Goal: Task Accomplishment & Management: Manage account settings

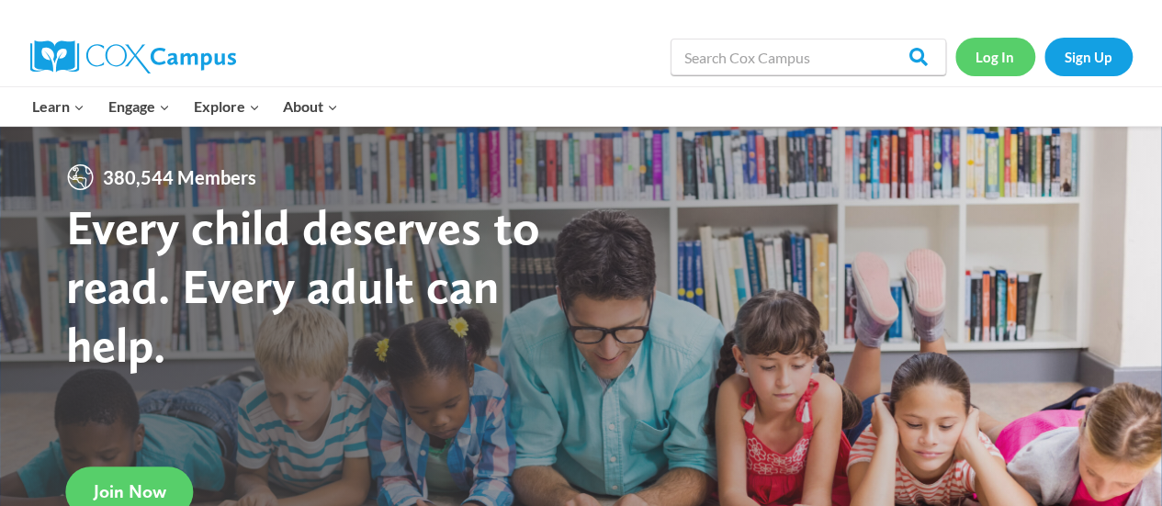
click at [988, 53] on link "Log In" at bounding box center [995, 57] width 80 height 38
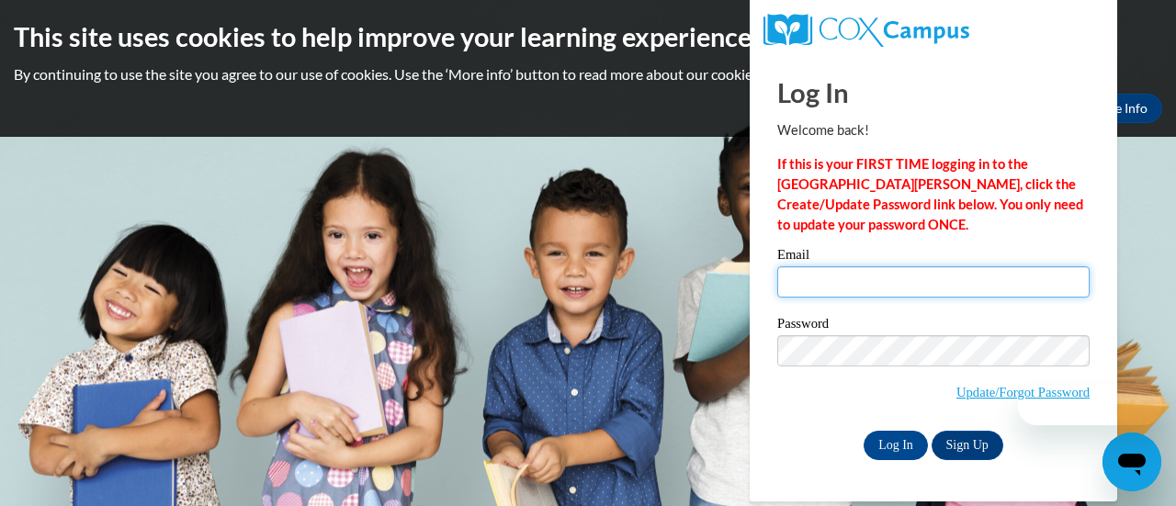
click at [799, 282] on input "Email" at bounding box center [933, 281] width 312 height 31
click at [803, 275] on input "Email" at bounding box center [933, 281] width 312 height 31
click at [893, 286] on input "Email" at bounding box center [933, 281] width 312 height 31
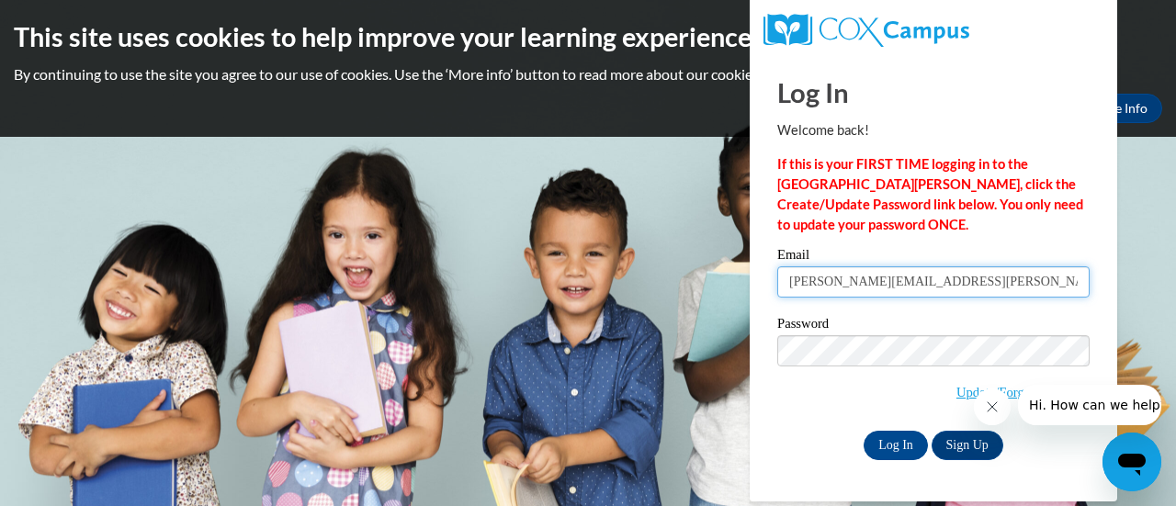
type input "[PERSON_NAME][EMAIL_ADDRESS][PERSON_NAME][DOMAIN_NAME]"
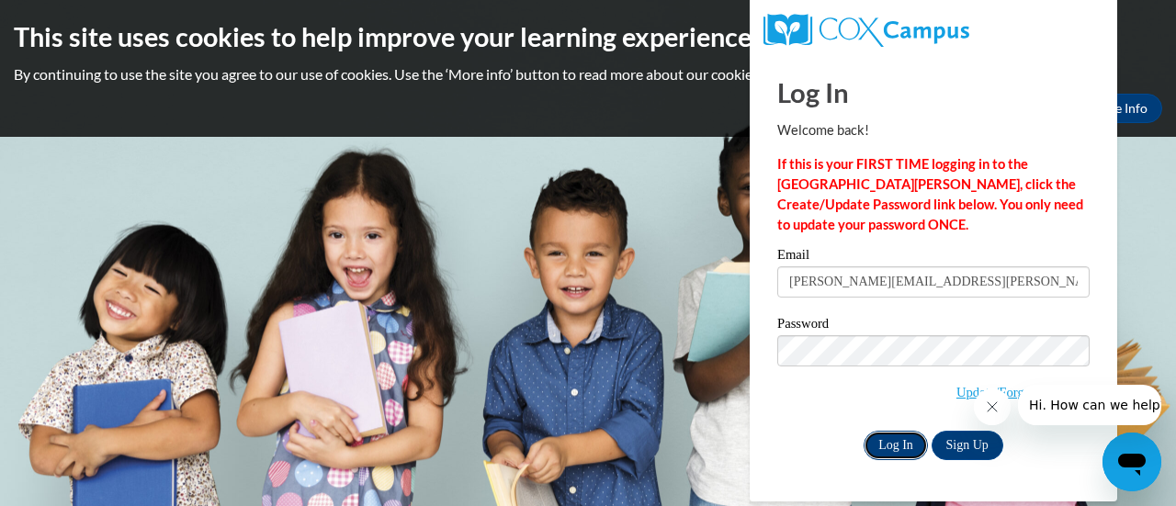
click at [906, 436] on input "Log In" at bounding box center [896, 445] width 64 height 29
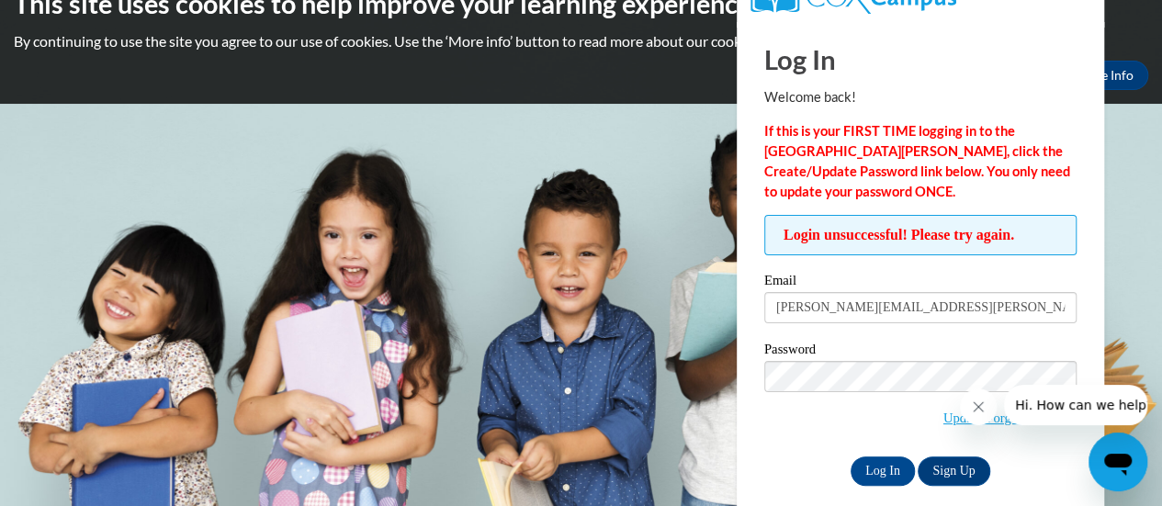
scroll to position [51, 0]
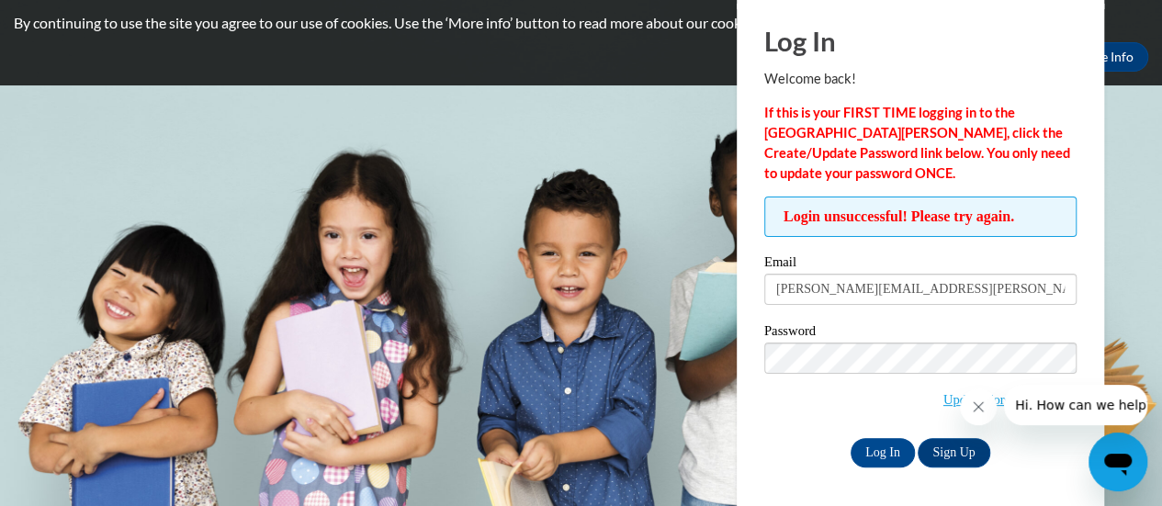
drag, startPoint x: 969, startPoint y: 404, endPoint x: 988, endPoint y: 441, distance: 41.5
click html
click at [971, 411] on icon "Close message from company" at bounding box center [978, 407] width 15 height 15
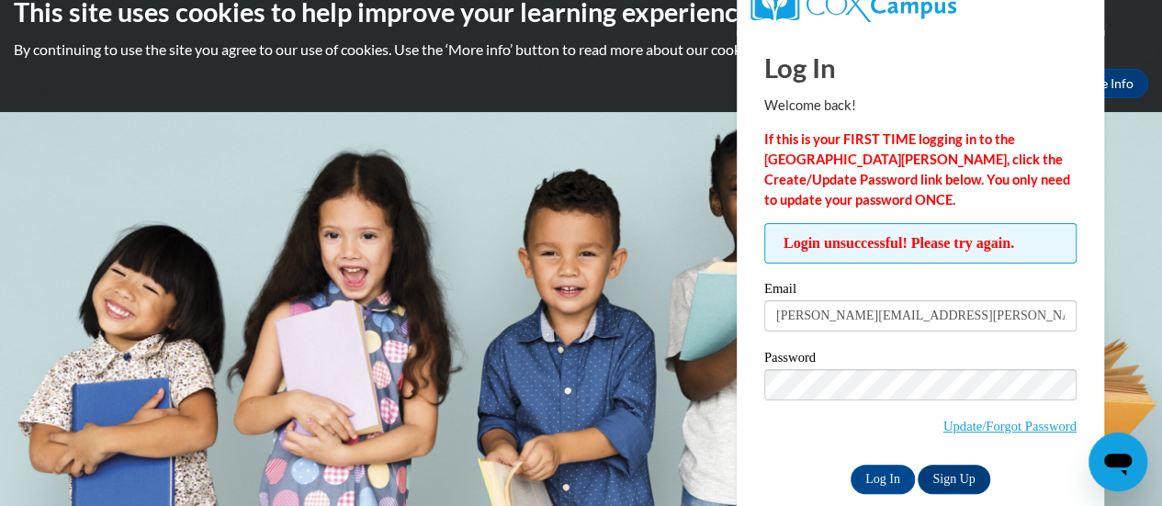
scroll to position [0, 0]
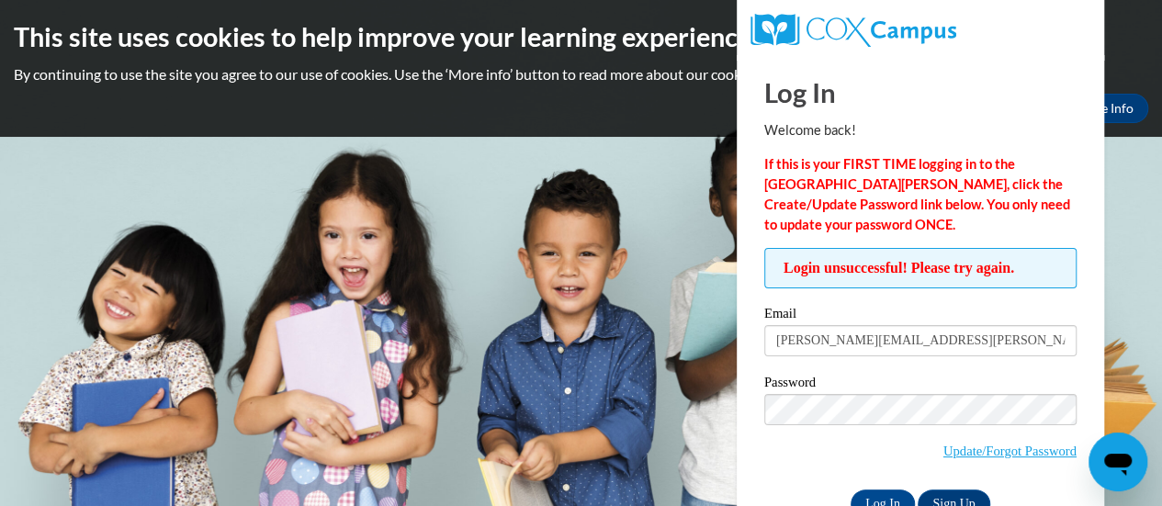
click at [557, 78] on p "By continuing to use the site you agree to our use of cookies. Use the ‘More in…" at bounding box center [581, 74] width 1135 height 20
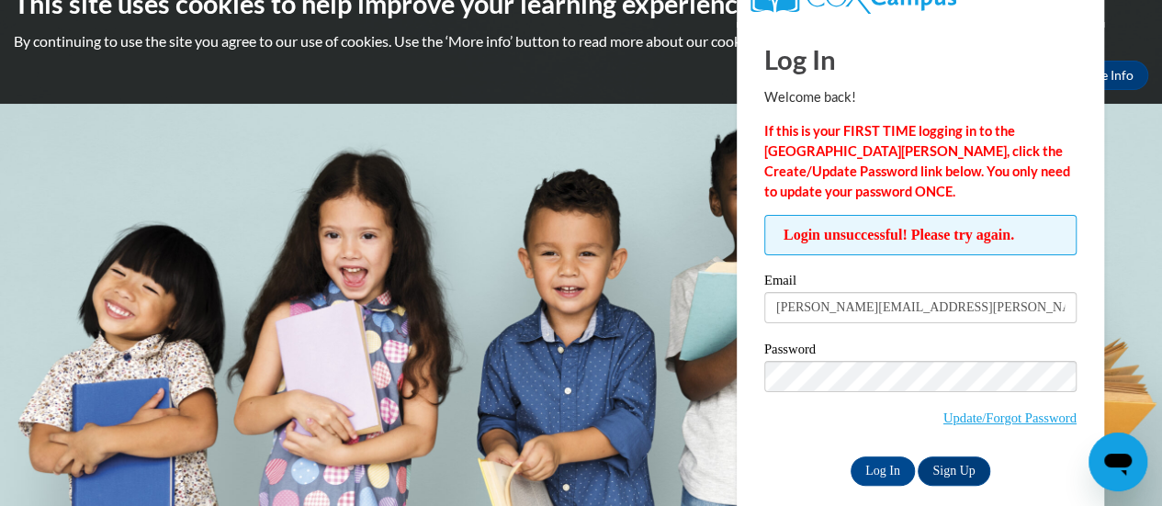
scroll to position [51, 0]
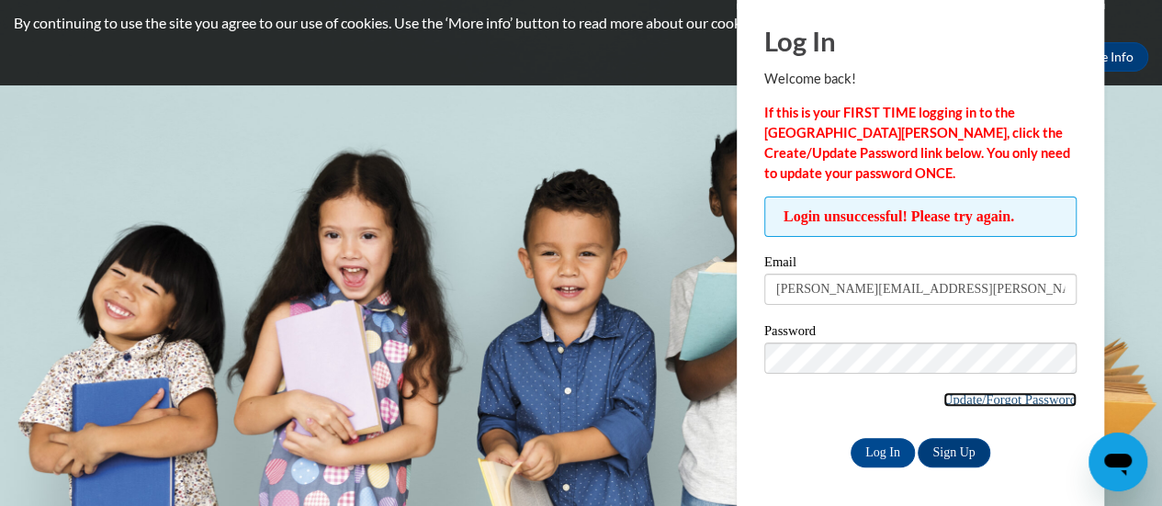
click at [1035, 398] on link "Update/Forgot Password" at bounding box center [1009, 399] width 133 height 15
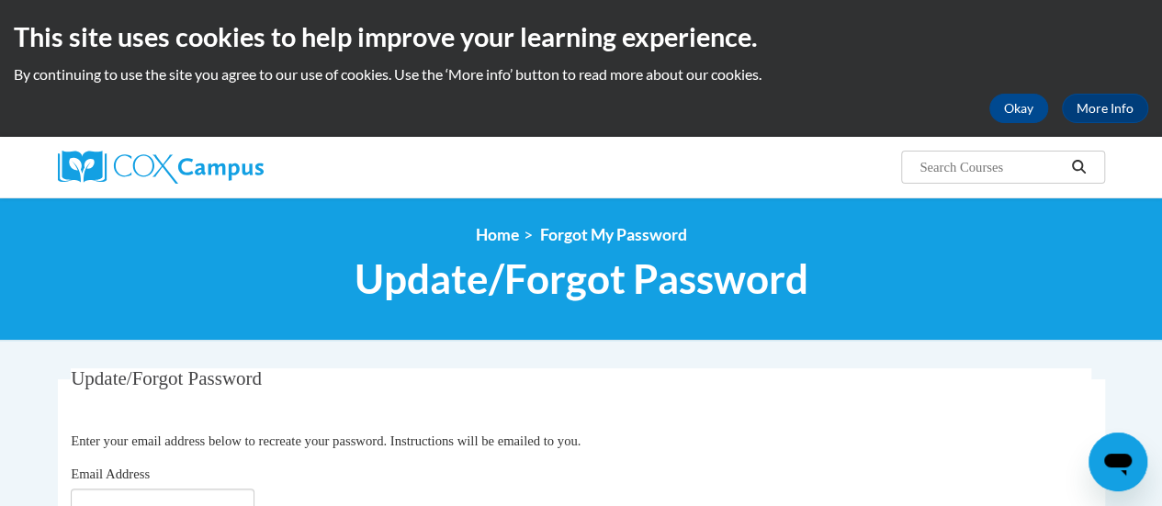
scroll to position [184, 0]
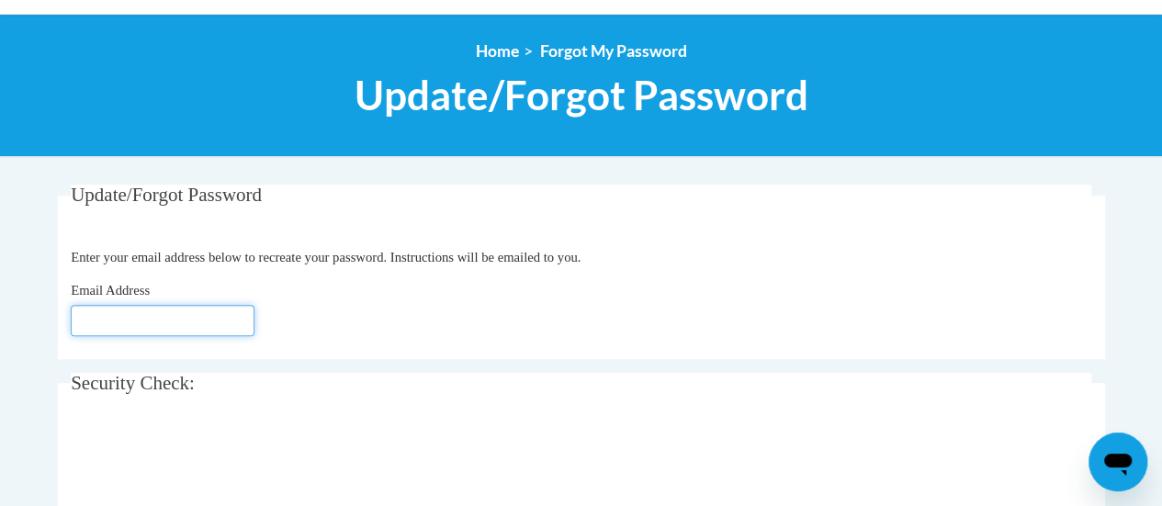
click at [171, 314] on input "Email Address" at bounding box center [163, 320] width 184 height 31
type input "[PERSON_NAME][EMAIL_ADDRESS][PERSON_NAME][DOMAIN_NAME]"
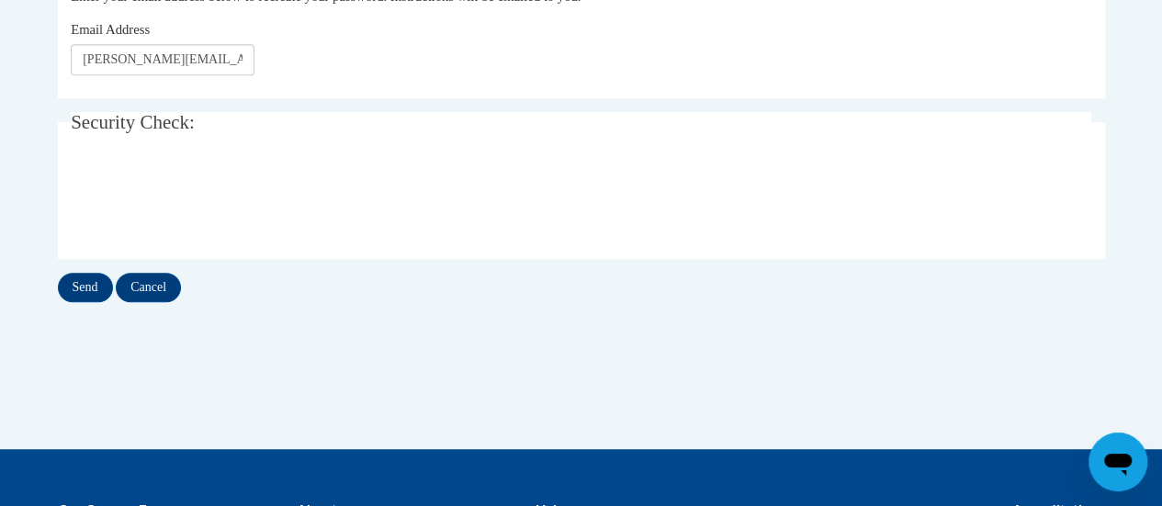
scroll to position [459, 0]
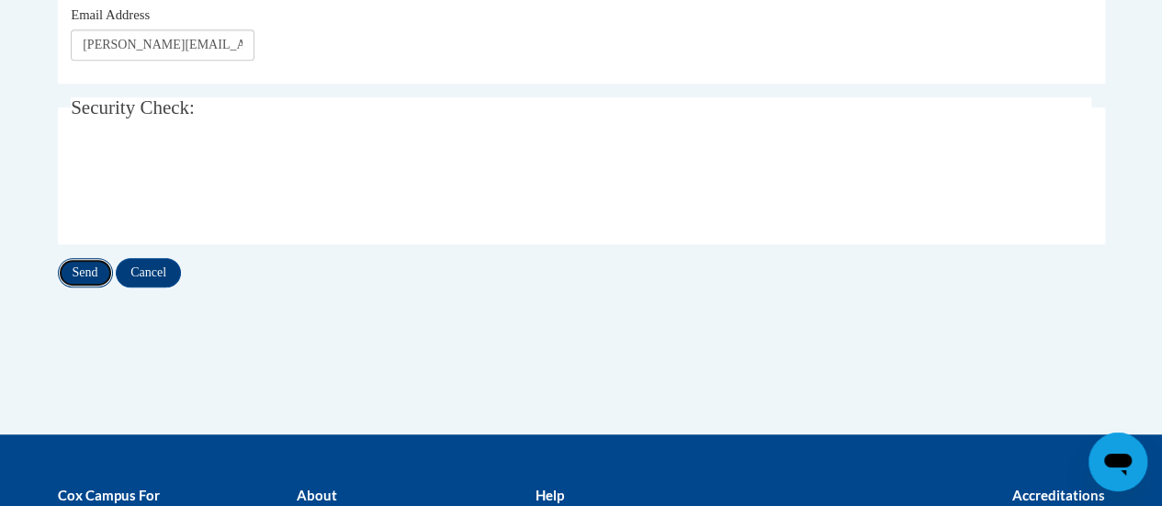
click at [92, 277] on input "Send" at bounding box center [85, 272] width 55 height 29
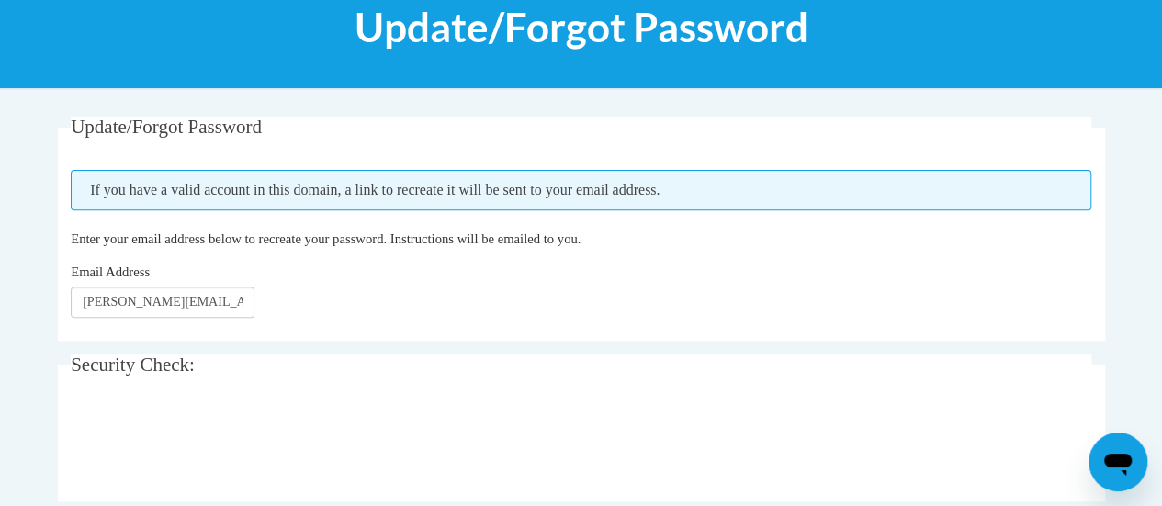
scroll to position [367, 0]
